Goal: Task Accomplishment & Management: Complete application form

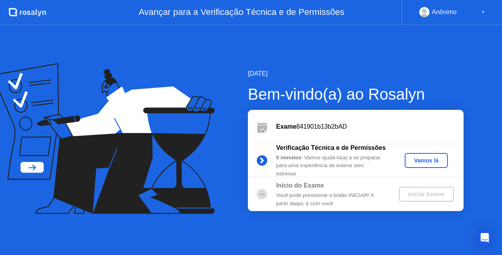
click at [465, 12] on div "Anônimo ▼" at bounding box center [453, 12] width 66 height 10
click at [452, 10] on div "Anônimo" at bounding box center [444, 12] width 25 height 10
click at [480, 11] on div "Anônimo ▼" at bounding box center [453, 12] width 66 height 10
click at [484, 11] on div "▼" at bounding box center [484, 12] width 4 height 10
click at [438, 13] on div "Anônimo" at bounding box center [444, 12] width 25 height 10
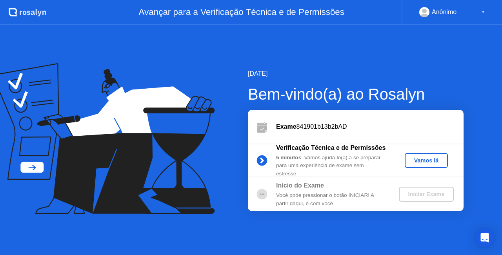
click at [411, 159] on div "Vamos lá" at bounding box center [426, 160] width 37 height 6
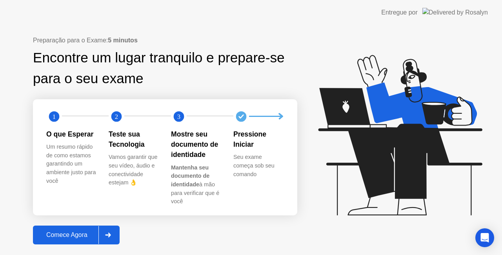
click at [111, 233] on icon at bounding box center [108, 235] width 6 height 5
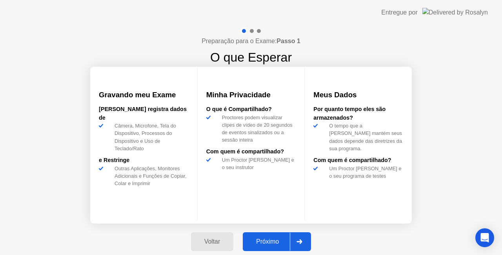
click at [303, 238] on div at bounding box center [299, 242] width 19 height 18
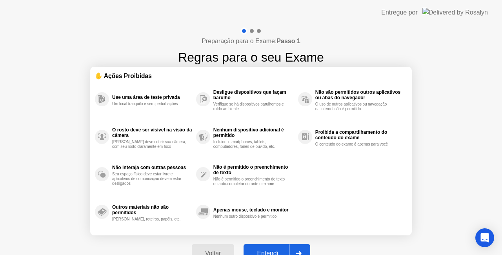
click at [303, 245] on div at bounding box center [298, 254] width 19 height 18
select select "Available cameras"
select select "Available speakers"
select select "Available microphones"
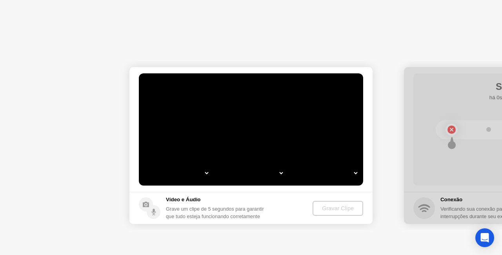
select select "**********"
select select "*******"
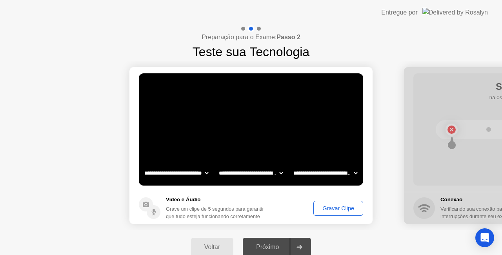
click at [331, 208] on div "Gravar Clipe" at bounding box center [338, 208] width 44 height 6
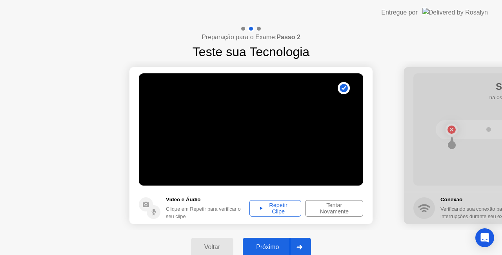
click at [272, 206] on div "Repetir Clipe" at bounding box center [275, 208] width 46 height 13
click at [301, 246] on icon at bounding box center [299, 247] width 5 height 5
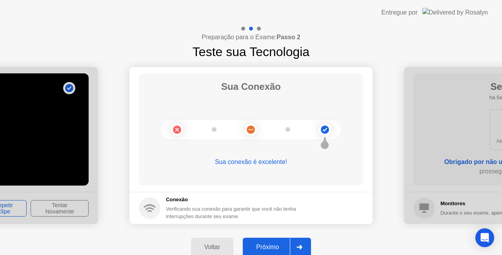
click at [301, 246] on icon at bounding box center [300, 247] width 6 height 5
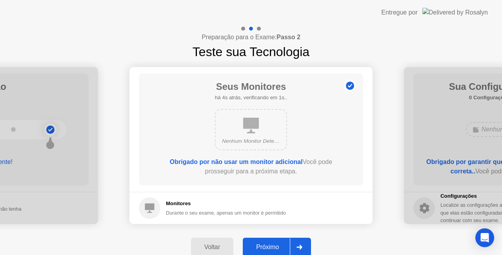
click at [308, 248] on div at bounding box center [299, 247] width 19 height 18
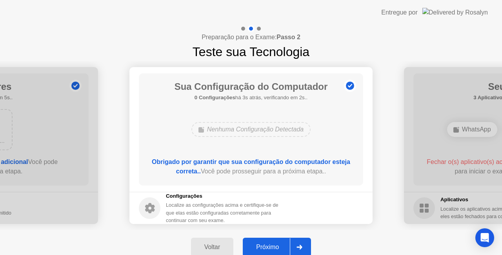
click at [303, 246] on icon at bounding box center [299, 247] width 5 height 5
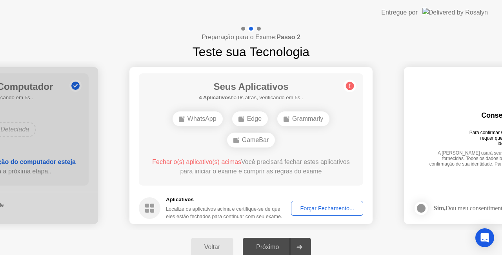
click at [290, 119] on div "Grammarly" at bounding box center [303, 118] width 52 height 15
click at [332, 206] on div "Forçar Fechamento..." at bounding box center [327, 208] width 67 height 6
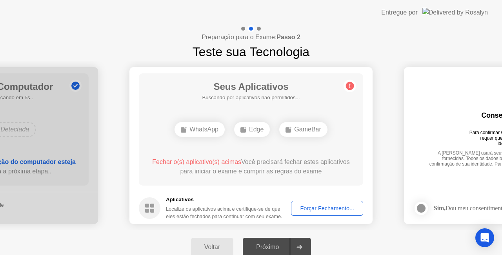
drag, startPoint x: 454, startPoint y: 159, endPoint x: 385, endPoint y: 162, distance: 69.1
click at [322, 207] on div "Forçar Fechamento..." at bounding box center [327, 208] width 67 height 6
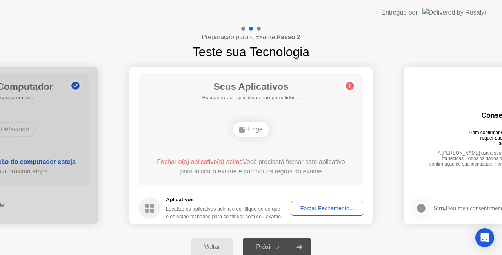
click at [309, 209] on div "Forçar Fechamento..." at bounding box center [327, 208] width 67 height 6
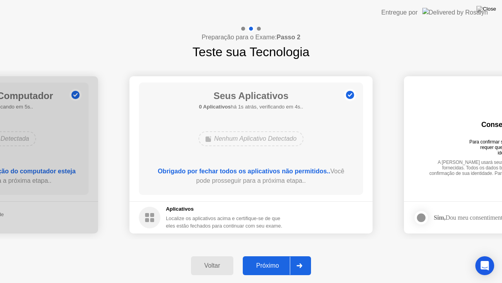
drag, startPoint x: 299, startPoint y: 263, endPoint x: 303, endPoint y: 264, distance: 4.1
click at [300, 255] on div at bounding box center [299, 265] width 19 height 18
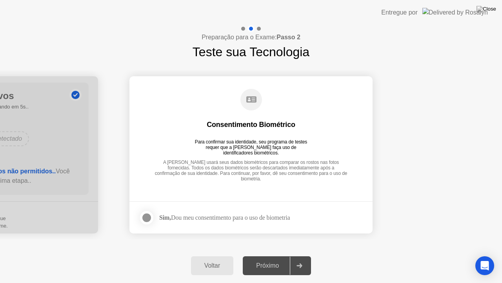
click at [145, 220] on div at bounding box center [146, 217] width 9 height 9
click at [307, 255] on div at bounding box center [299, 265] width 19 height 18
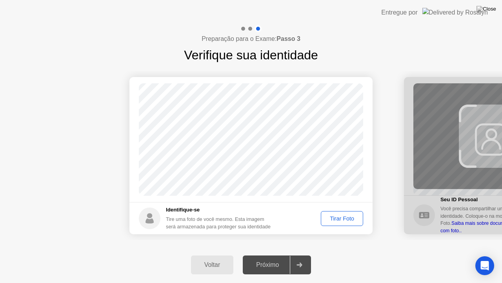
click at [334, 216] on div "Tirar Foto" at bounding box center [342, 218] width 37 height 6
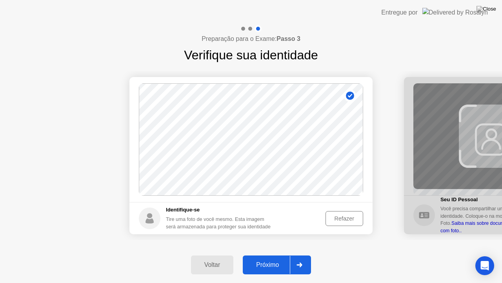
click at [303, 255] on div at bounding box center [299, 264] width 19 height 18
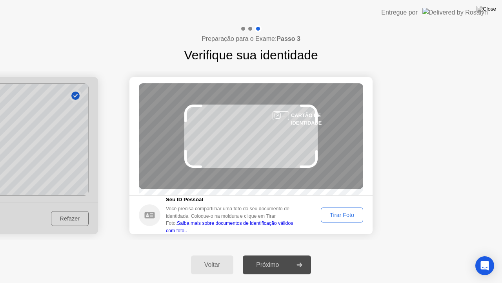
click at [359, 218] on div "Tirar Foto" at bounding box center [342, 215] width 37 height 6
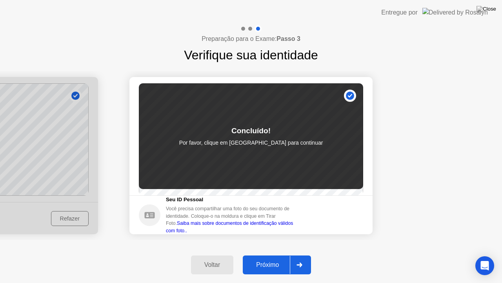
click at [302, 255] on div at bounding box center [299, 264] width 19 height 18
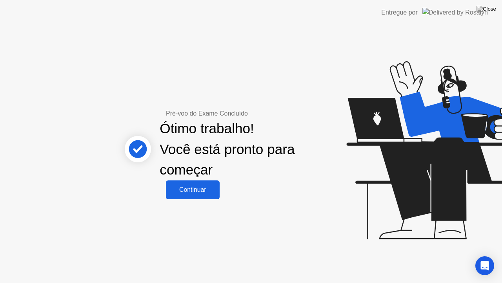
click at [201, 189] on div "Continuar" at bounding box center [192, 189] width 49 height 7
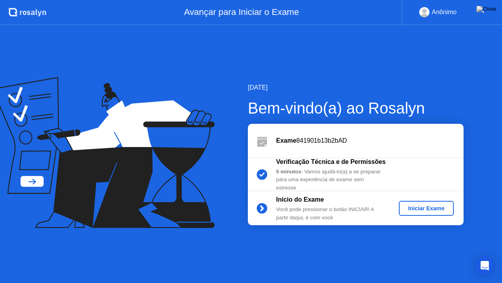
click at [439, 208] on div "Iniciar Exame" at bounding box center [426, 208] width 49 height 6
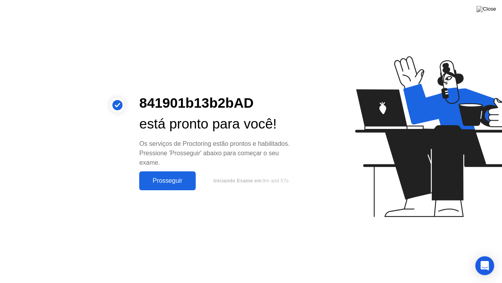
click at [184, 184] on div "Prosseguir" at bounding box center [168, 180] width 52 height 7
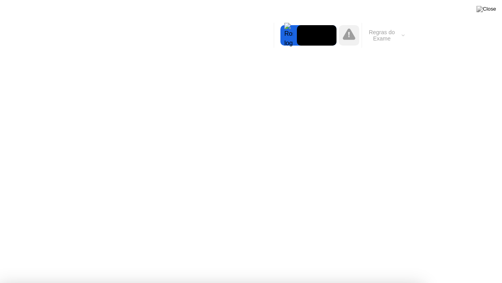
click at [394, 37] on button "Regras do Exame" at bounding box center [384, 35] width 45 height 13
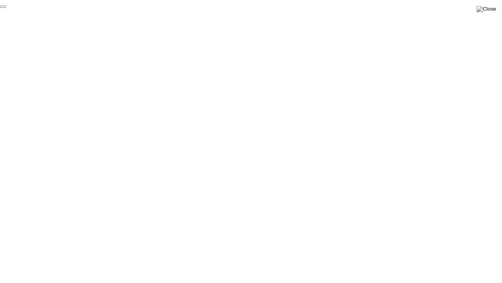
click div "End Proctoring Session"
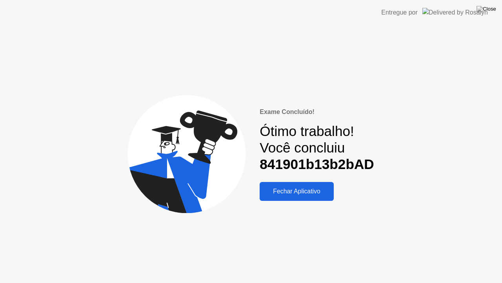
click at [500, 9] on header "Entregue por" at bounding box center [251, 12] width 502 height 25
click at [491, 5] on button at bounding box center [487, 9] width 24 height 10
click at [306, 190] on div "Fechar Aplicativo" at bounding box center [296, 191] width 69 height 7
